Goal: Obtain resource: Download file/media

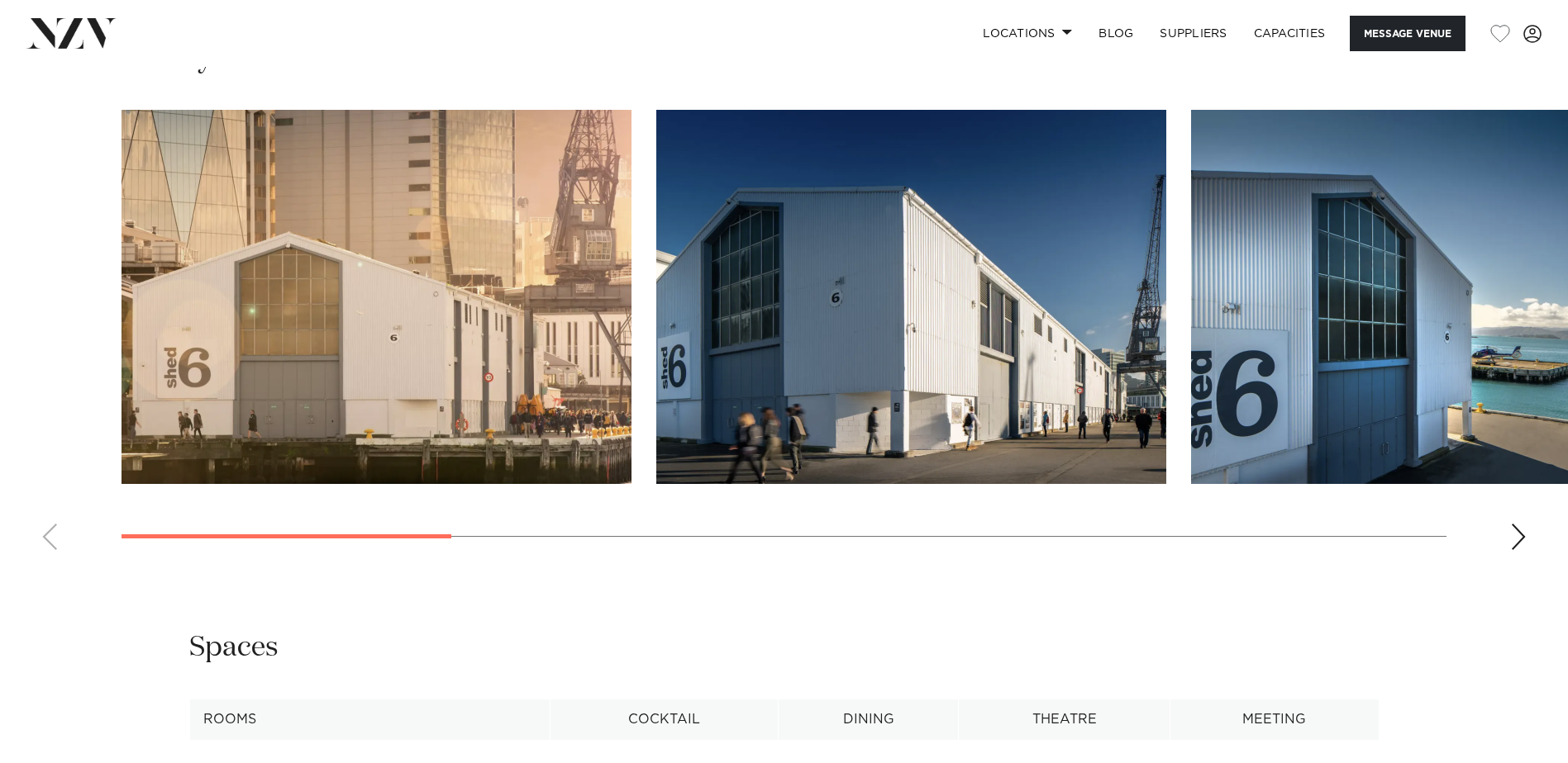
scroll to position [1703, 0]
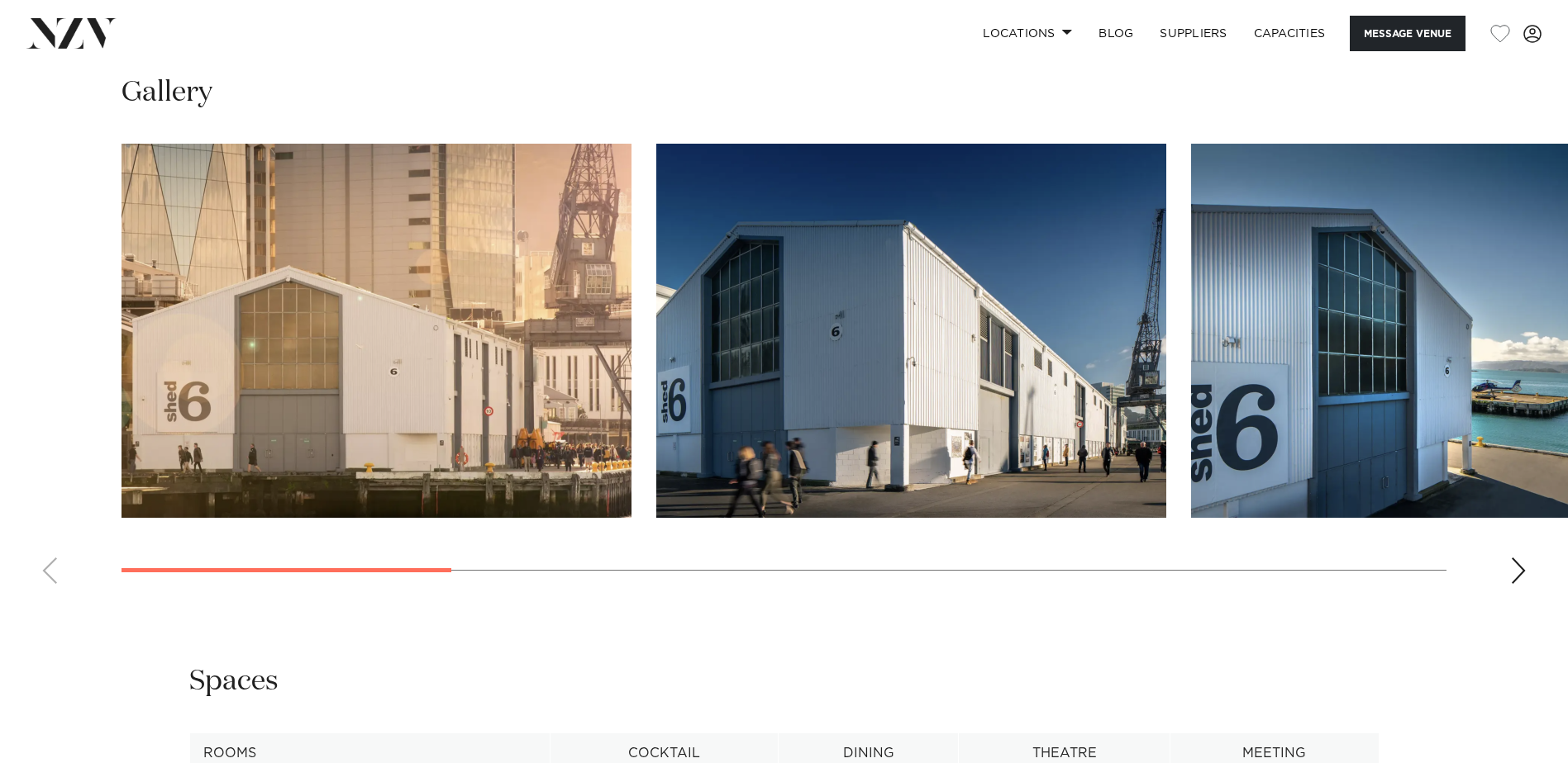
click at [1514, 579] on div "Next slide" at bounding box center [1518, 571] width 17 height 26
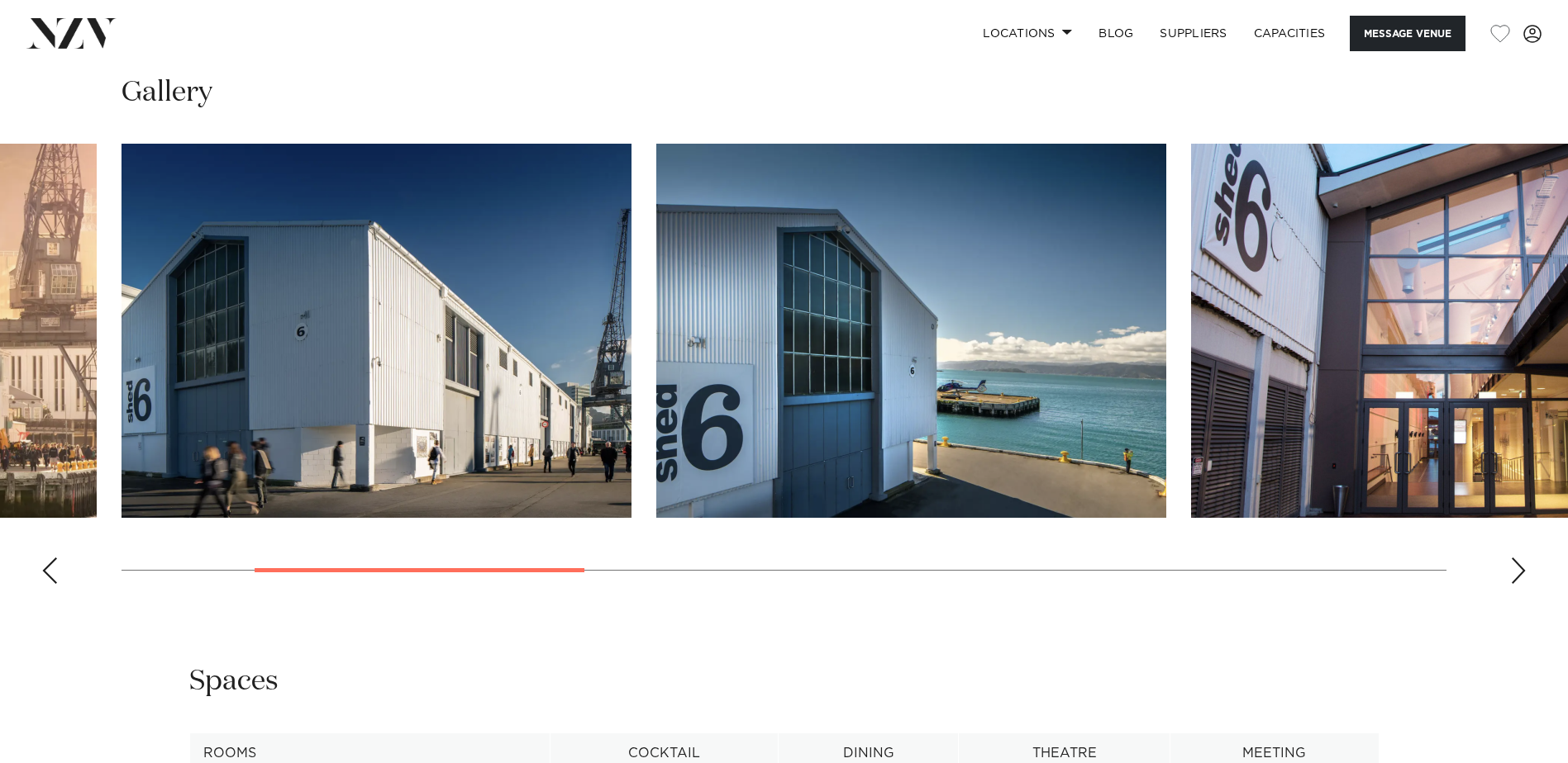
click at [1514, 579] on div "Next slide" at bounding box center [1518, 571] width 17 height 26
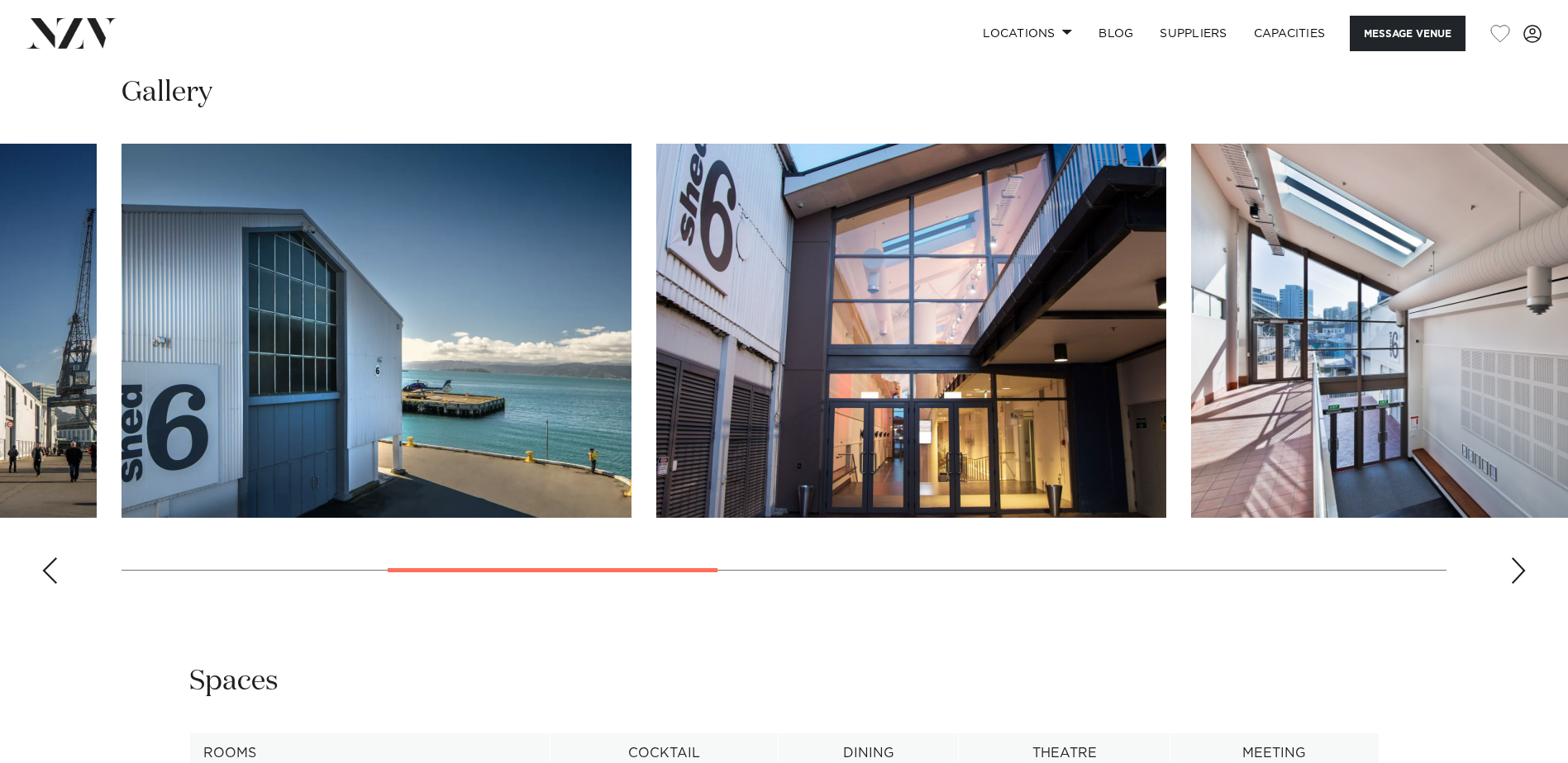
click at [1514, 579] on div "Next slide" at bounding box center [1518, 571] width 17 height 26
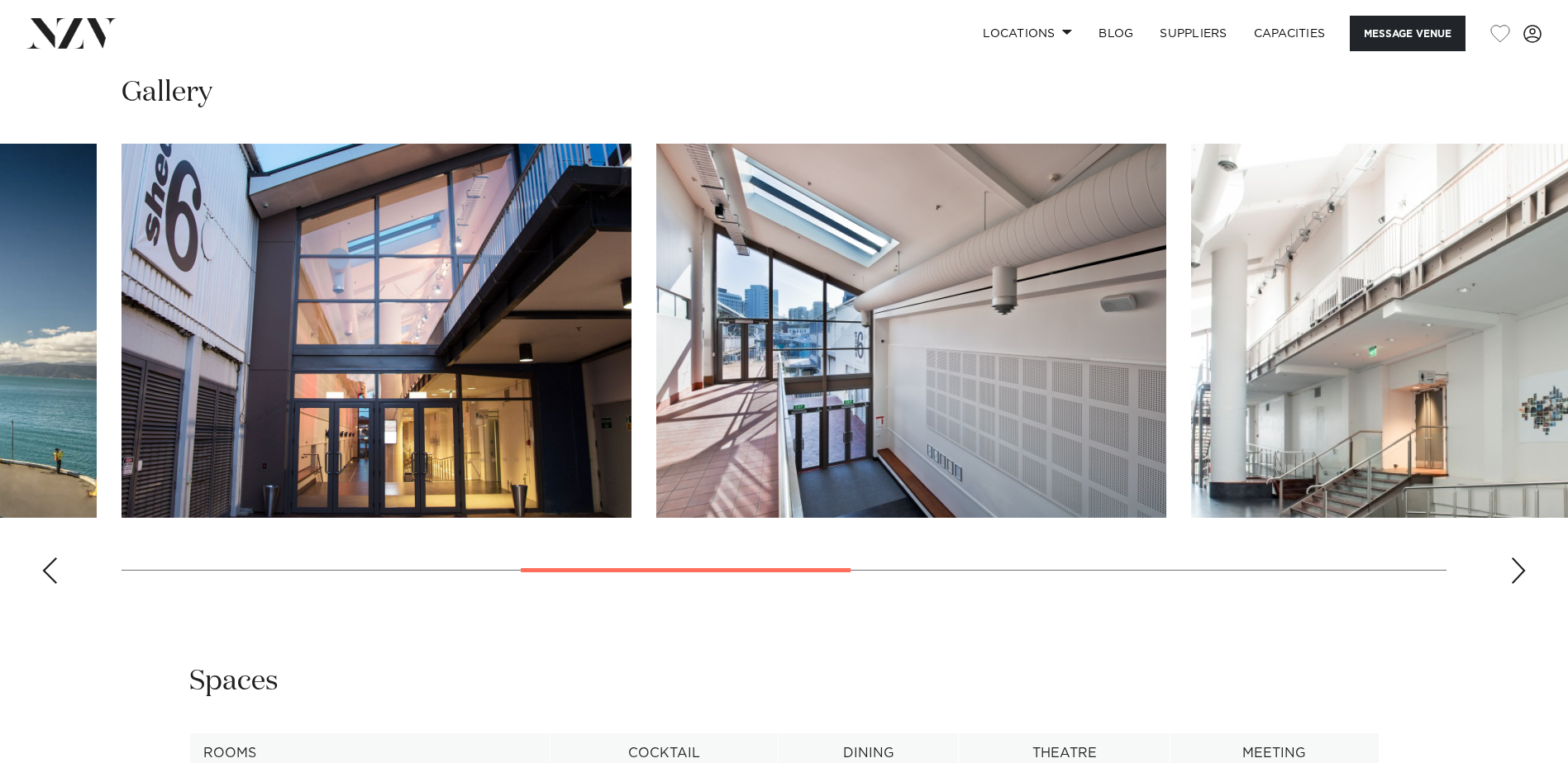
click at [1520, 577] on div "Next slide" at bounding box center [1518, 571] width 17 height 26
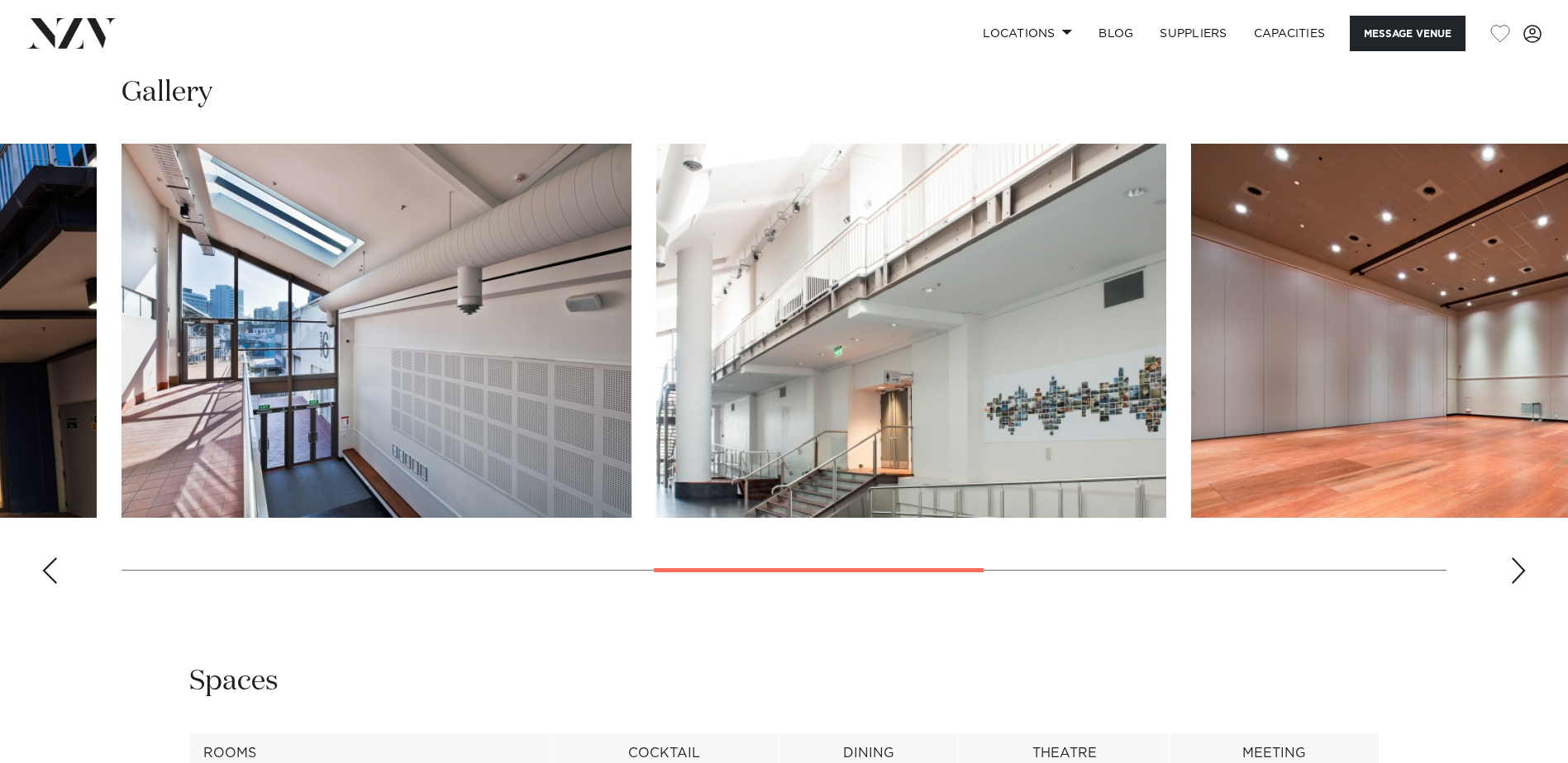
click at [1520, 577] on div "Next slide" at bounding box center [1518, 571] width 17 height 26
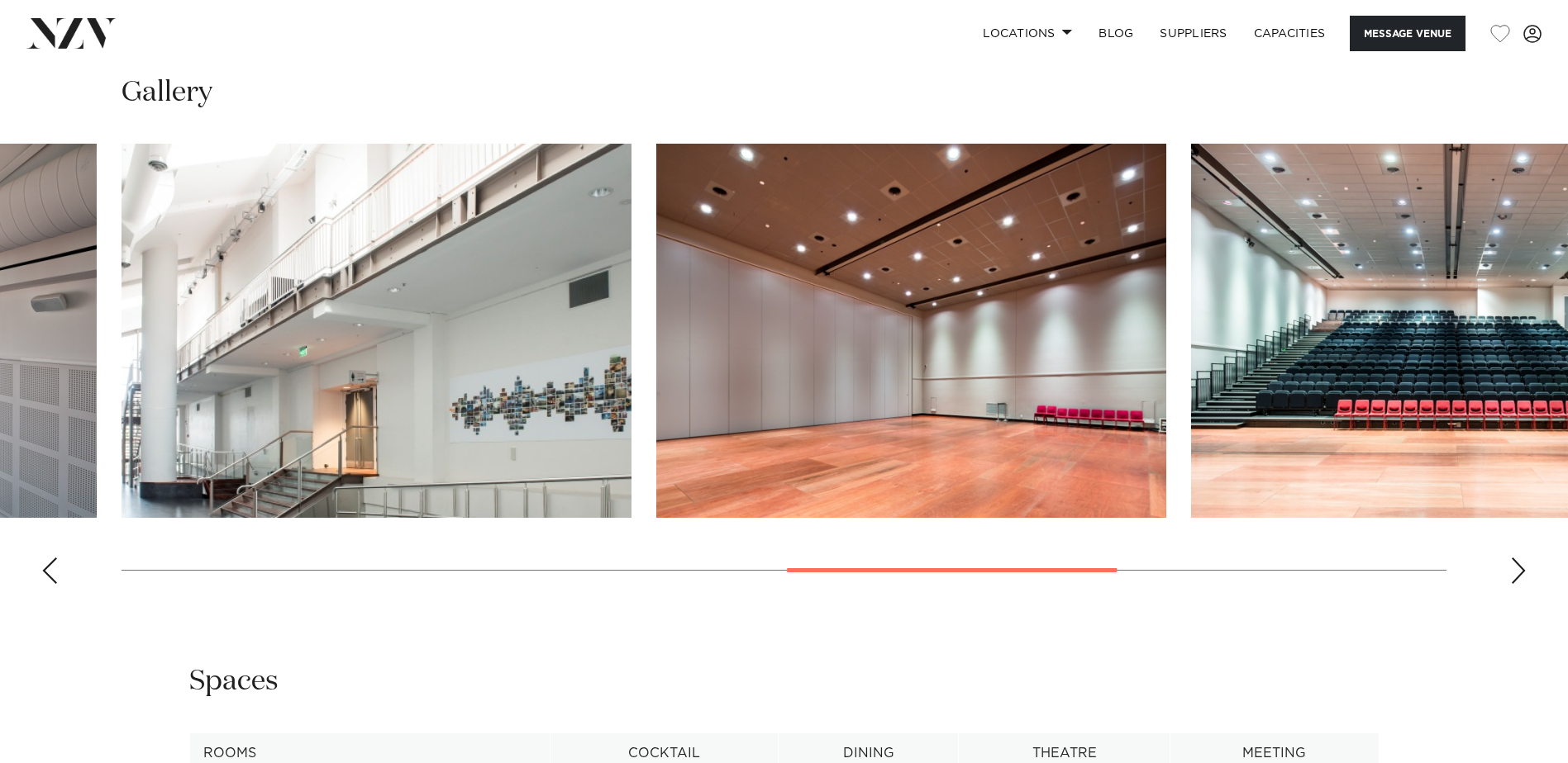
click at [1520, 577] on div "Next slide" at bounding box center [1518, 571] width 17 height 26
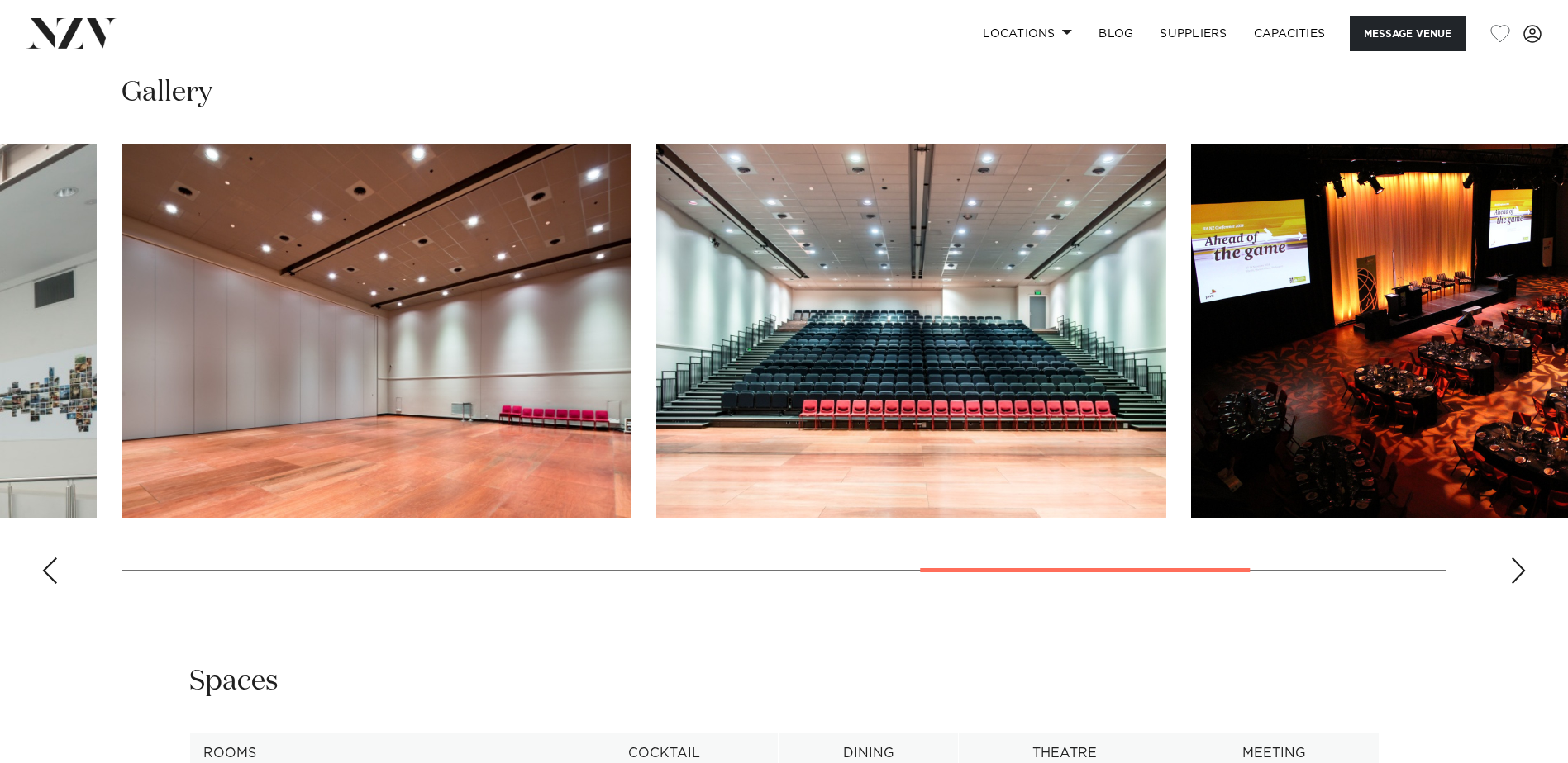
click at [1520, 577] on div "Next slide" at bounding box center [1518, 571] width 17 height 26
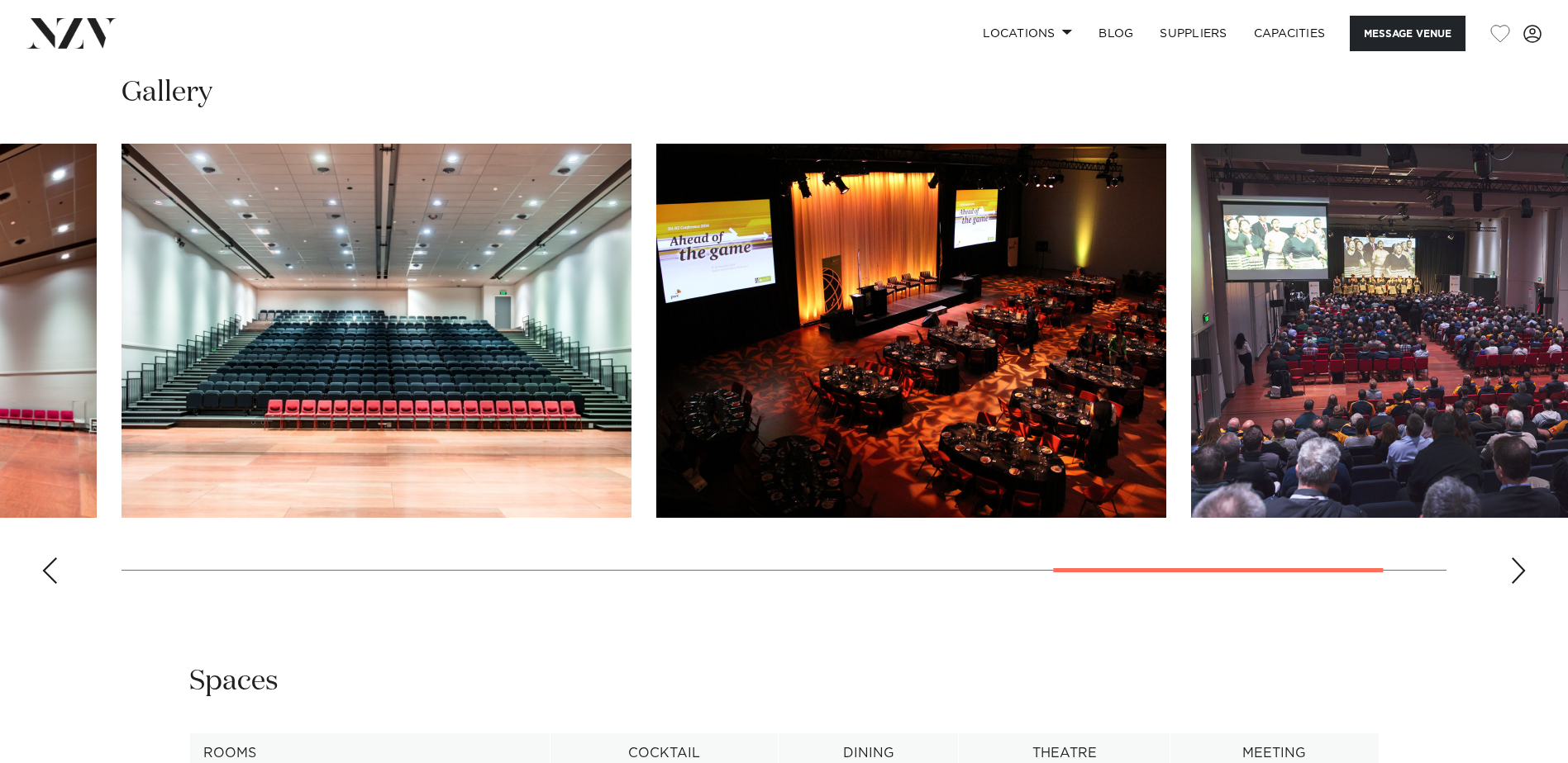
click at [1524, 572] on div "Next slide" at bounding box center [1518, 571] width 17 height 26
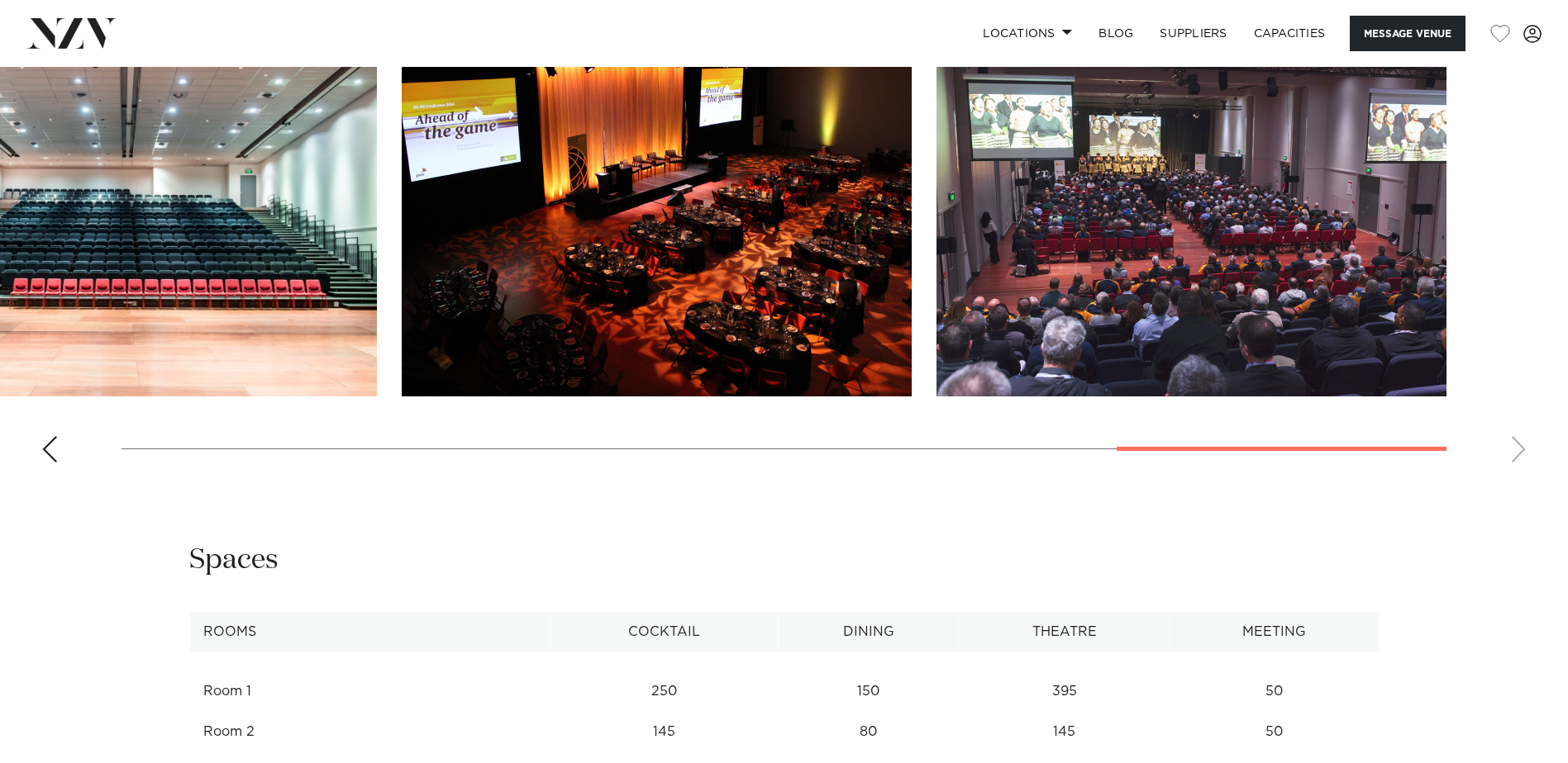
scroll to position [2034, 0]
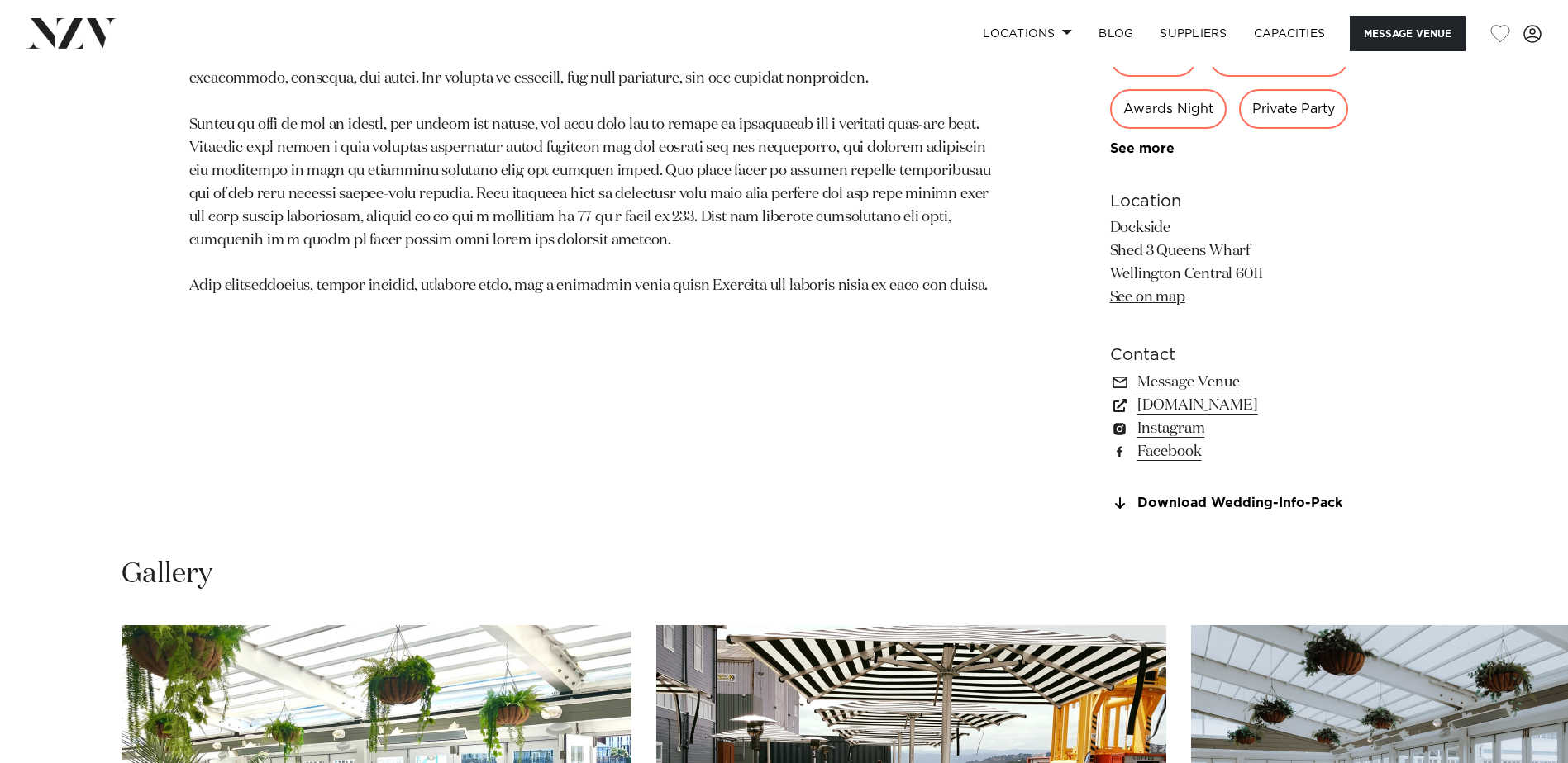
scroll to position [1156, 0]
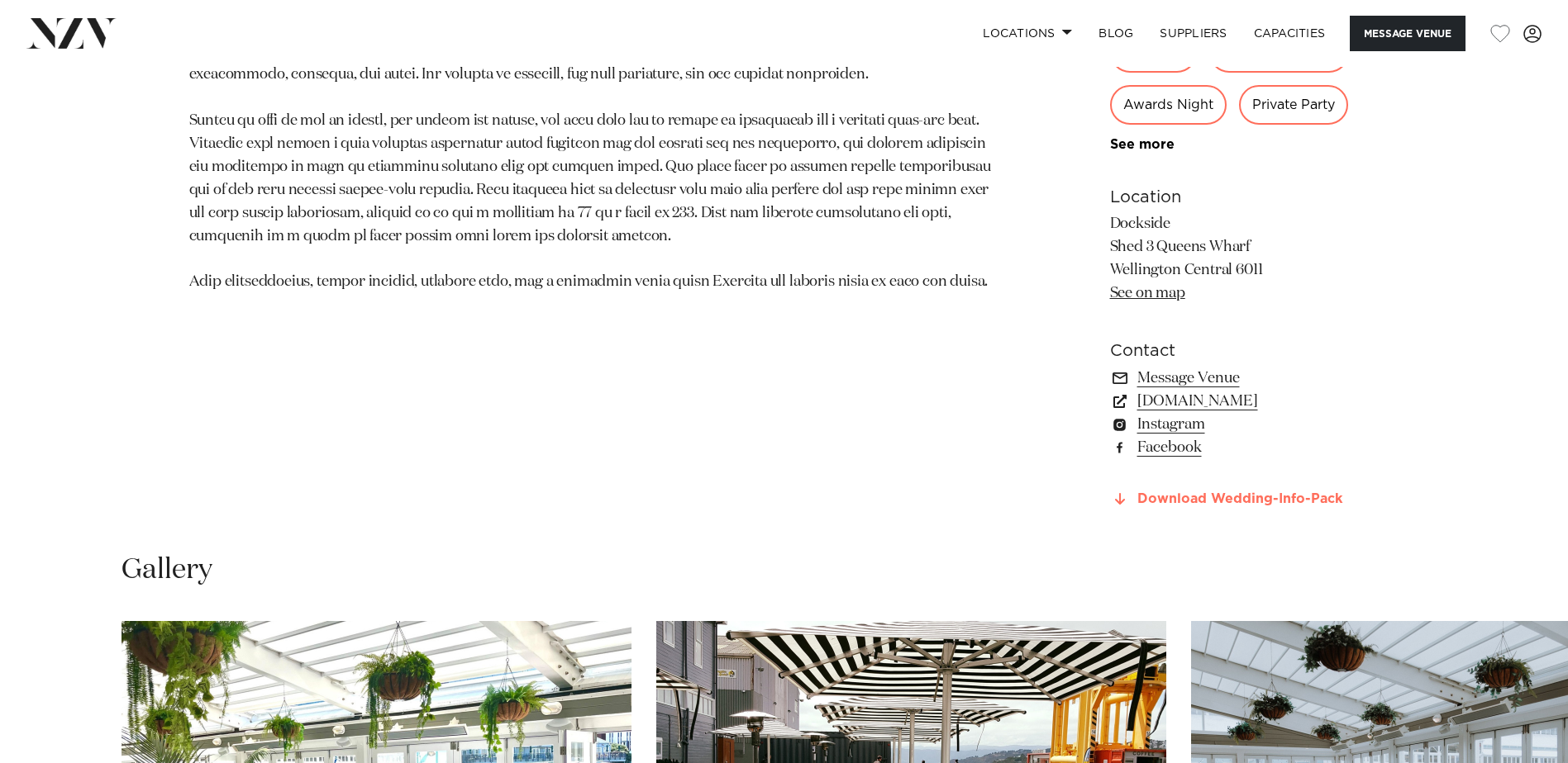
click at [1160, 497] on link "Download Wedding-Info-Pack" at bounding box center [1244, 499] width 269 height 15
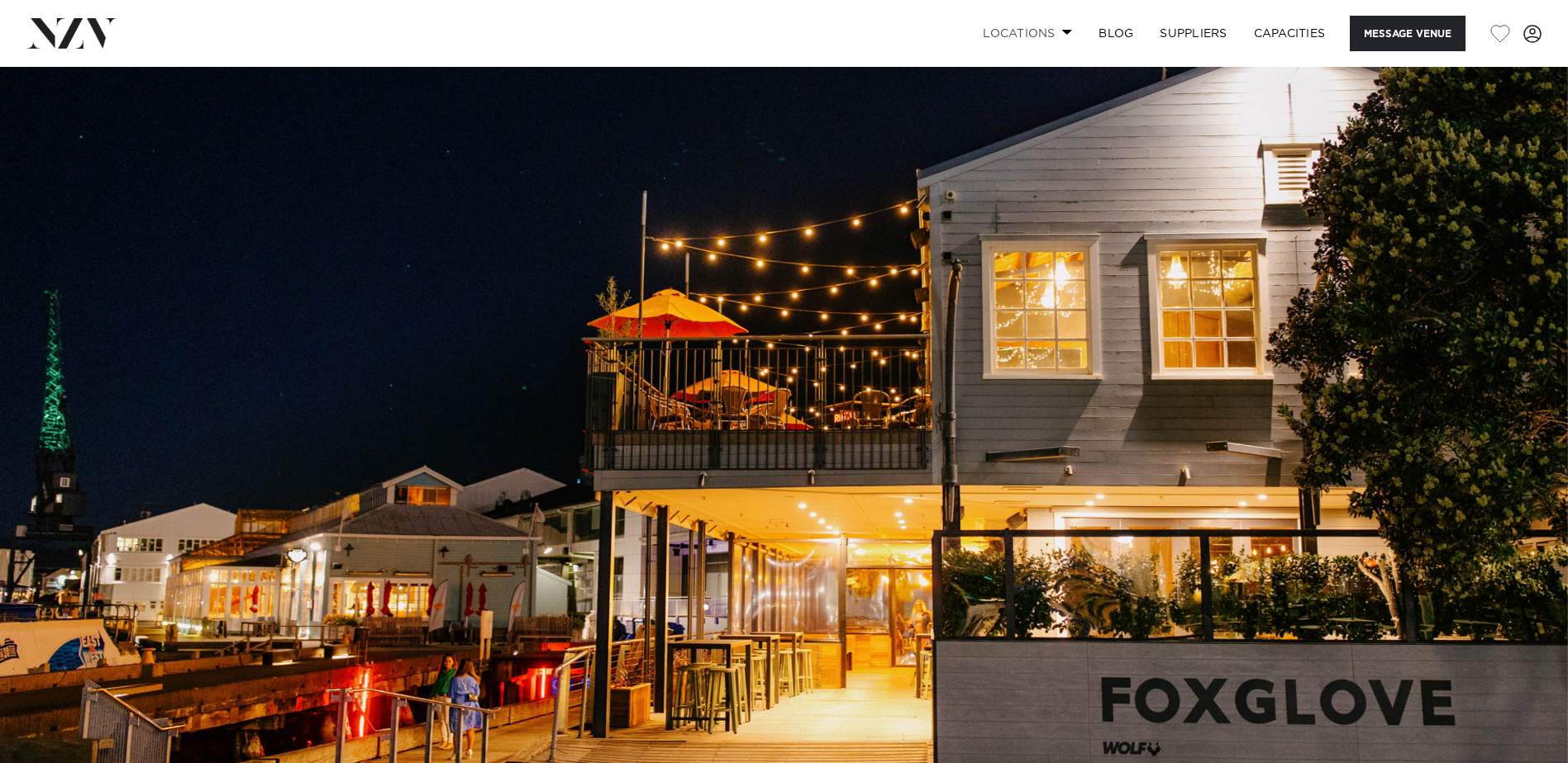
click at [1073, 32] on link "Locations" at bounding box center [1027, 34] width 116 height 35
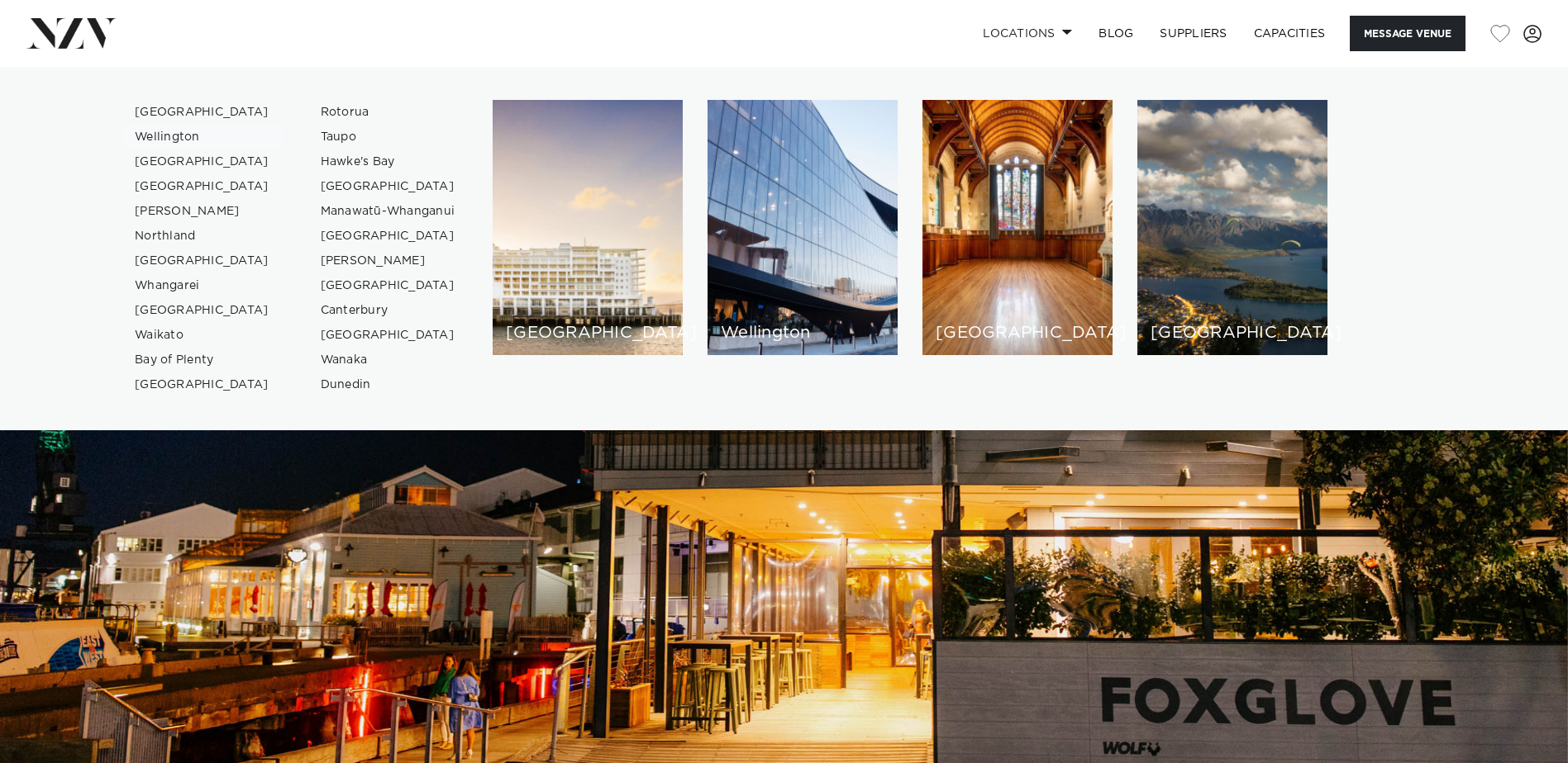
click at [187, 133] on link "Wellington" at bounding box center [202, 137] width 161 height 25
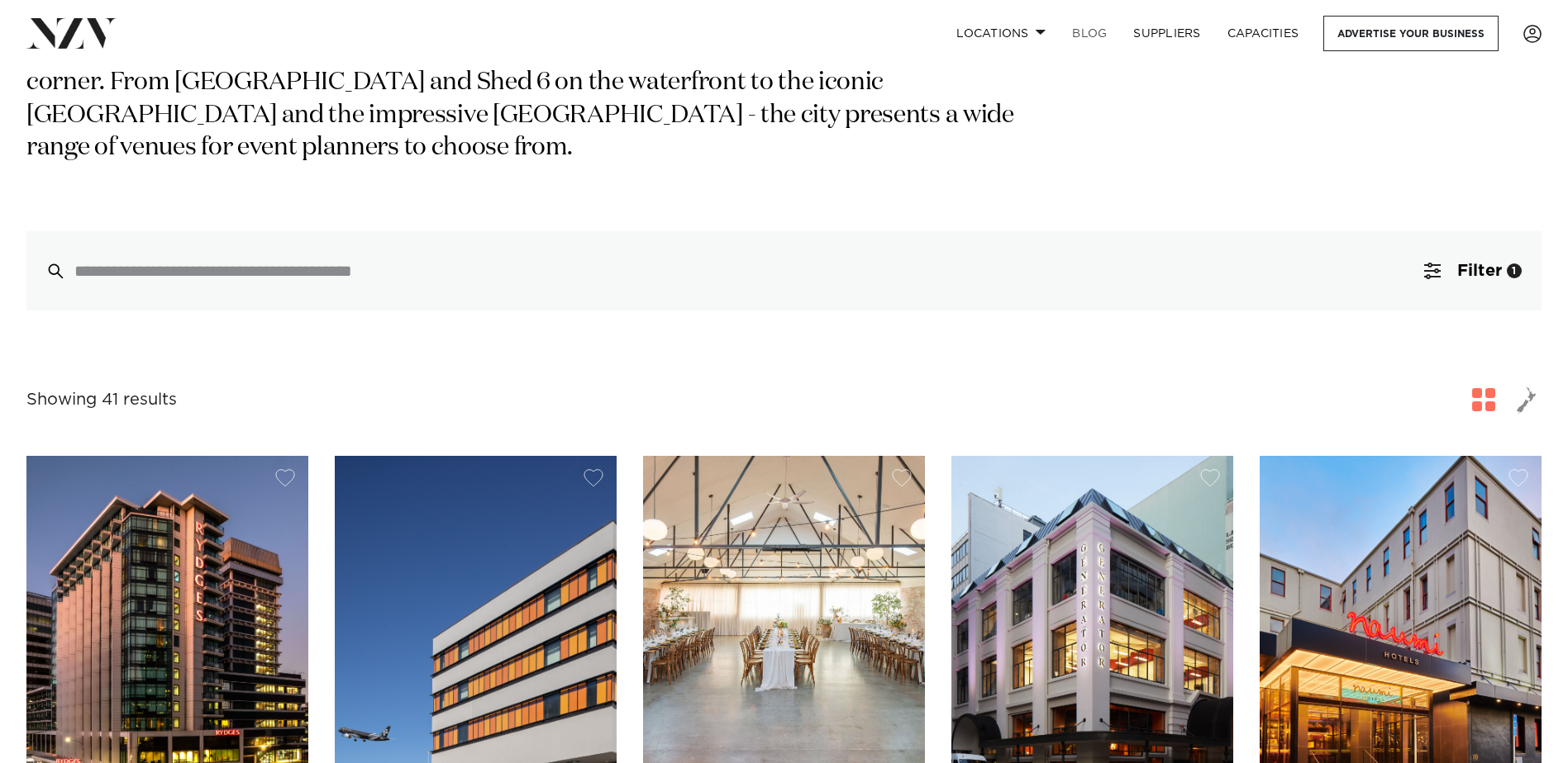
scroll to position [248, 0]
